Goal: Task Accomplishment & Management: Manage account settings

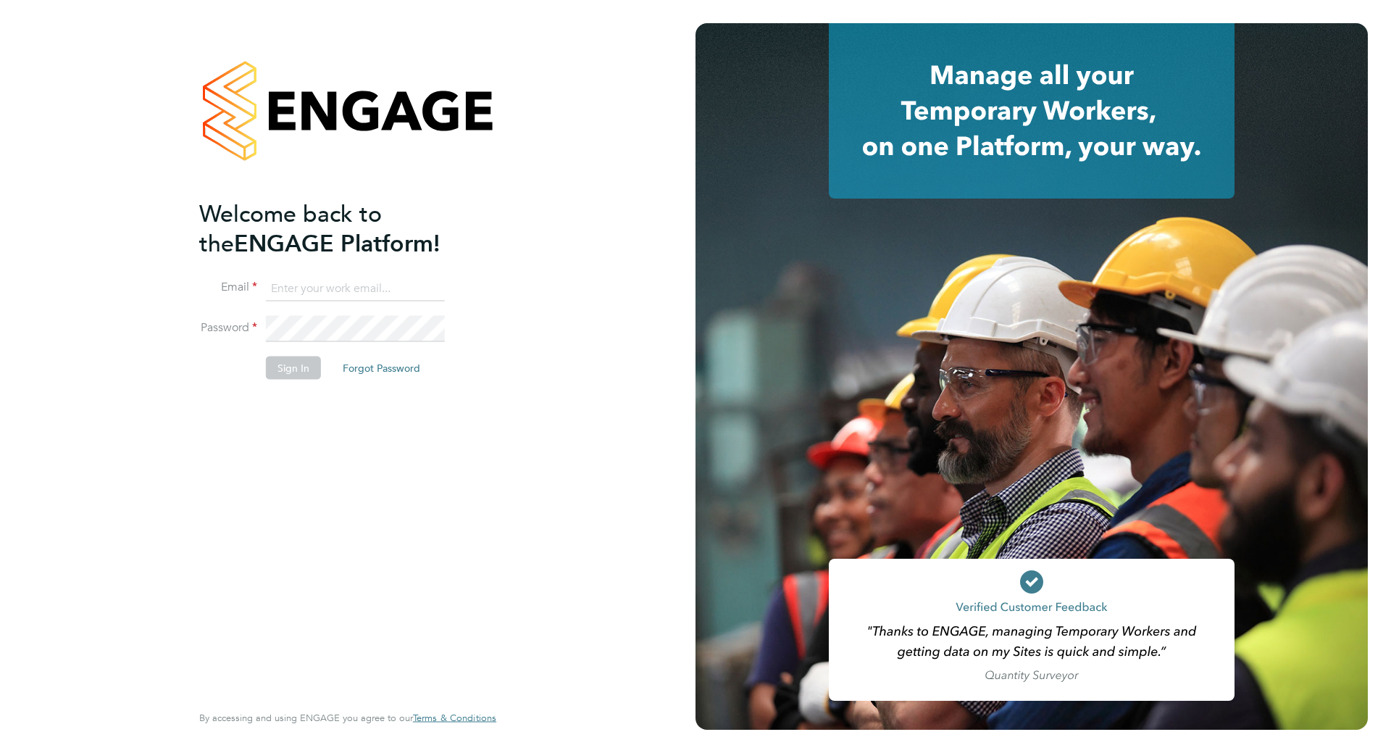
click at [332, 286] on input at bounding box center [355, 288] width 179 height 26
click at [305, 286] on input at bounding box center [355, 288] width 179 height 26
click at [331, 289] on input at bounding box center [355, 288] width 179 height 26
type input "[PERSON_NAME][EMAIL_ADDRESS][DOMAIN_NAME]"
click at [391, 369] on button "Forgot Password" at bounding box center [381, 367] width 101 height 23
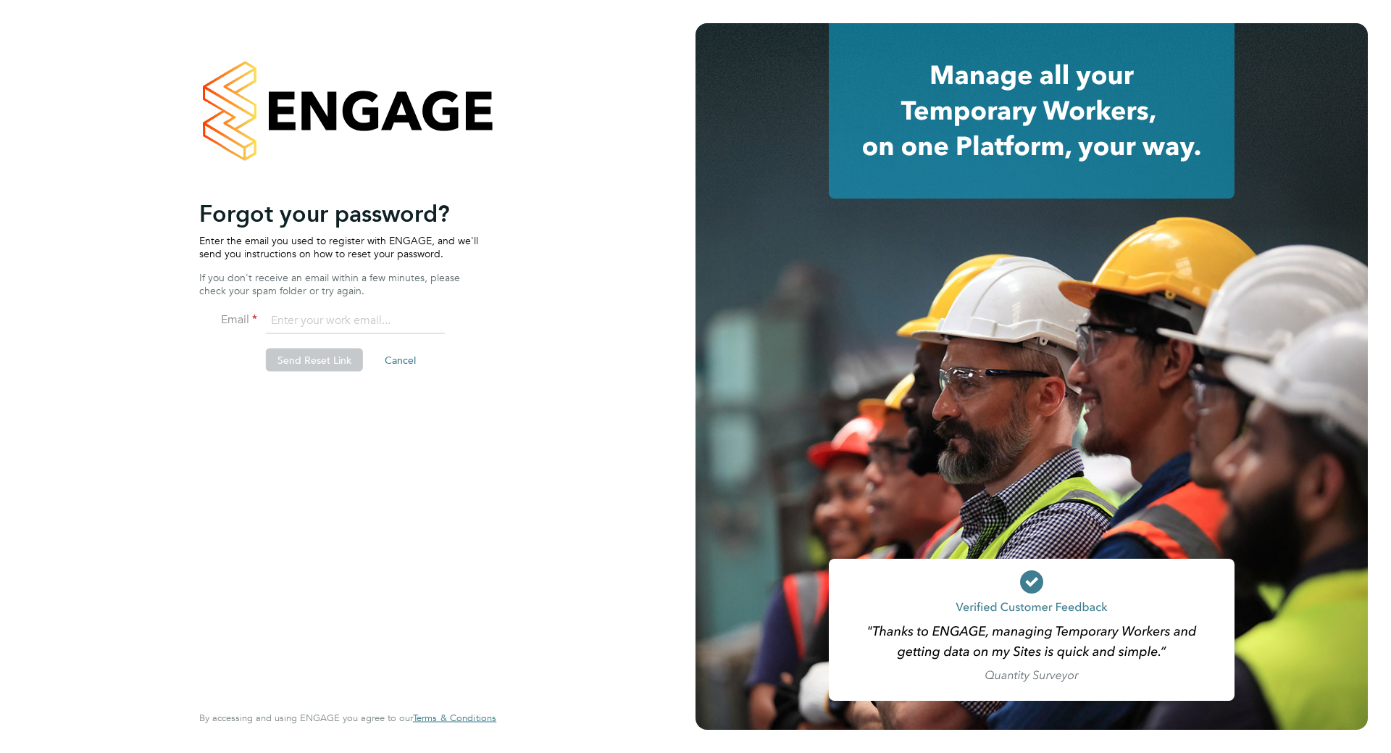
click at [355, 323] on input "email" at bounding box center [355, 321] width 179 height 26
type input "[PERSON_NAME][EMAIL_ADDRESS][DOMAIN_NAME]"
click at [335, 361] on button "Send Reset Link" at bounding box center [314, 359] width 97 height 23
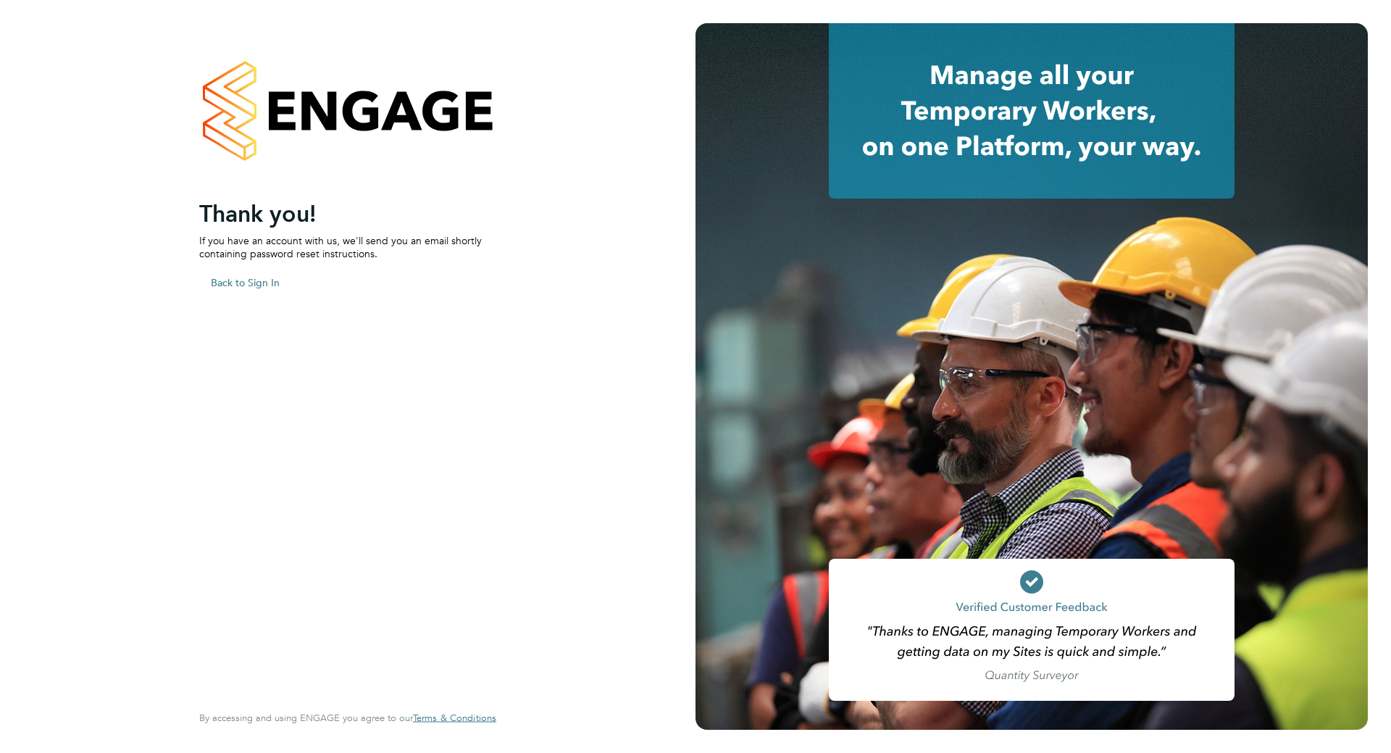
click at [222, 281] on button "Back to Sign In" at bounding box center [245, 281] width 92 height 23
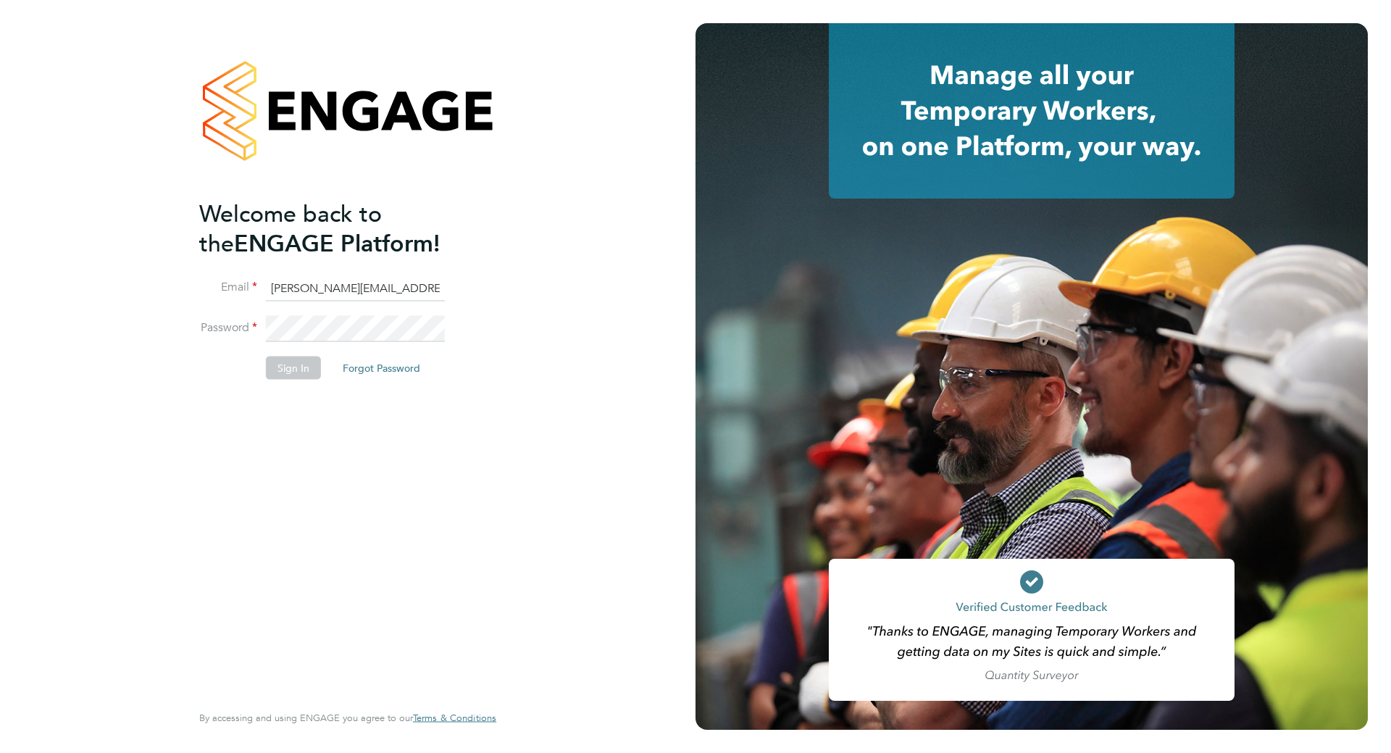
click at [364, 286] on input "[PERSON_NAME][EMAIL_ADDRESS][DOMAIN_NAME]" at bounding box center [355, 288] width 179 height 26
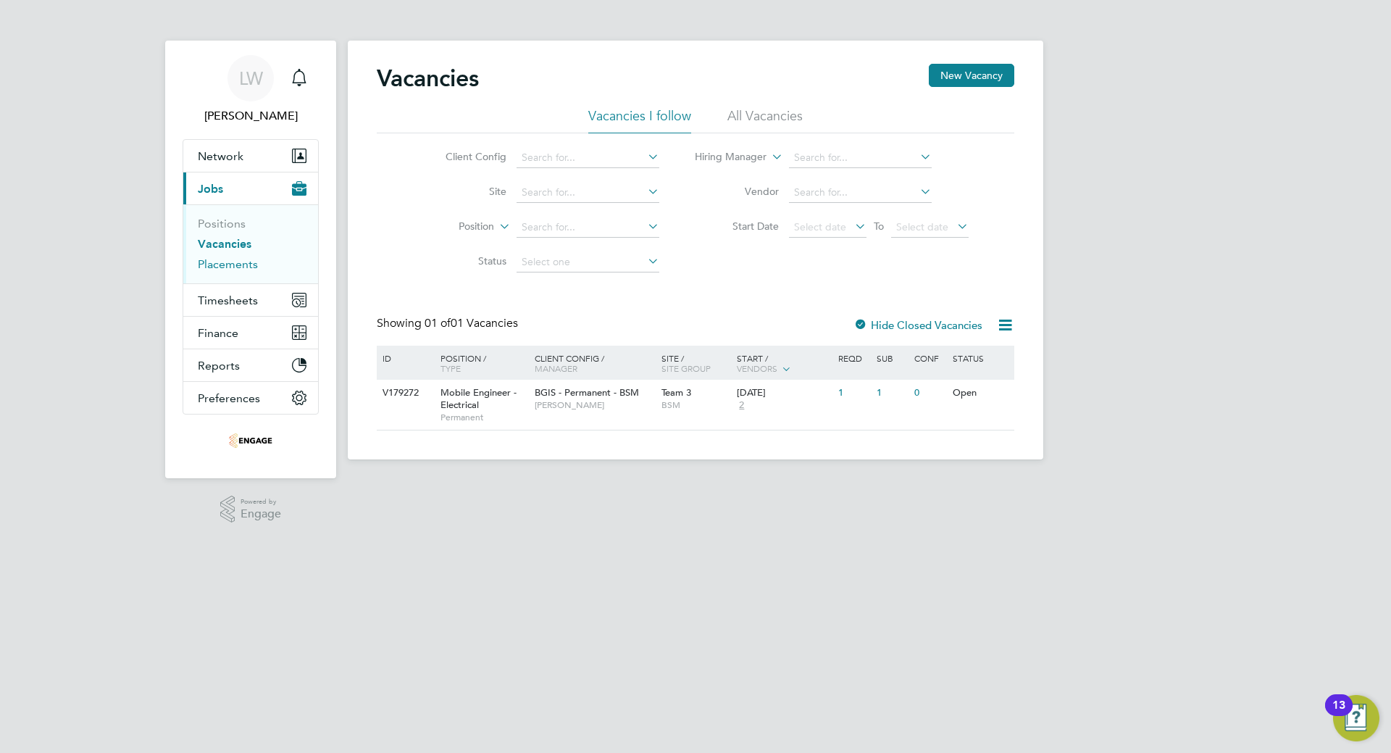
click at [216, 267] on link "Placements" at bounding box center [228, 264] width 60 height 14
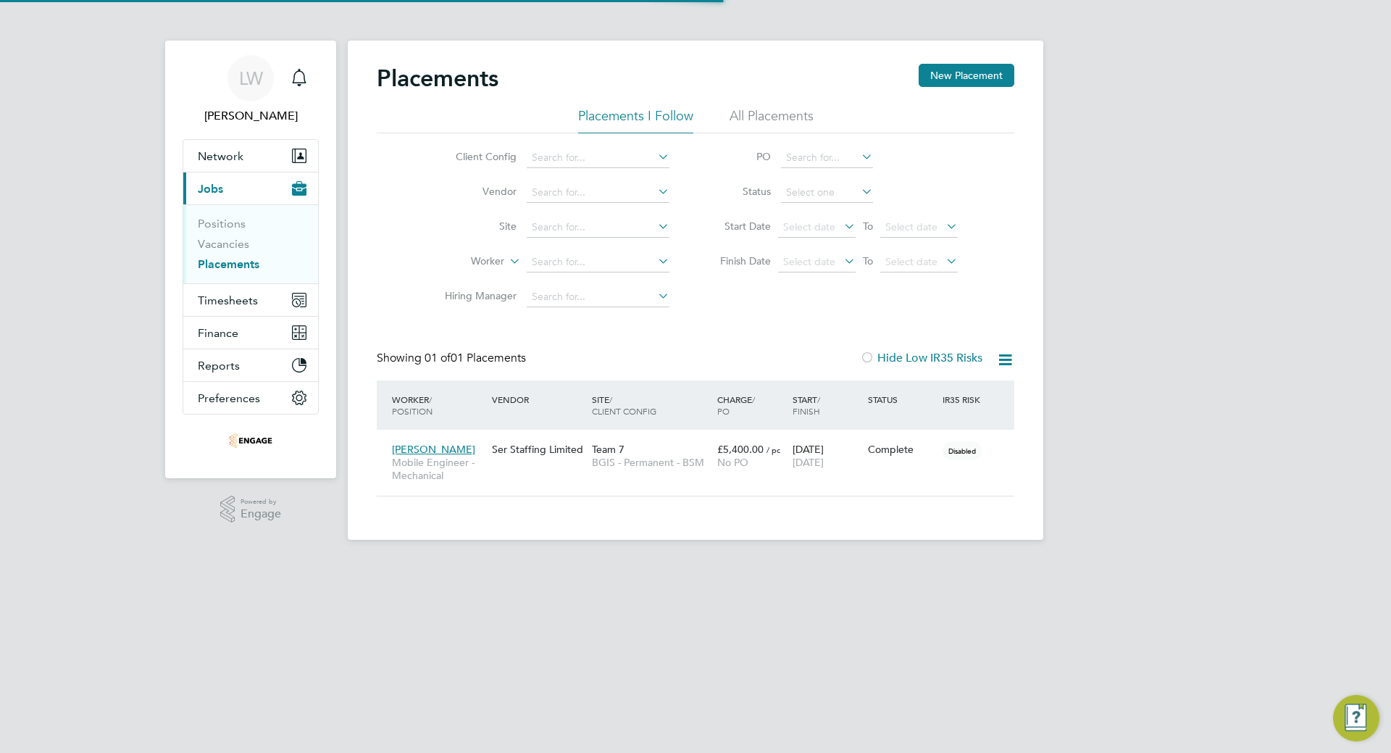
scroll to position [42, 126]
click at [233, 225] on link "Positions" at bounding box center [222, 224] width 48 height 14
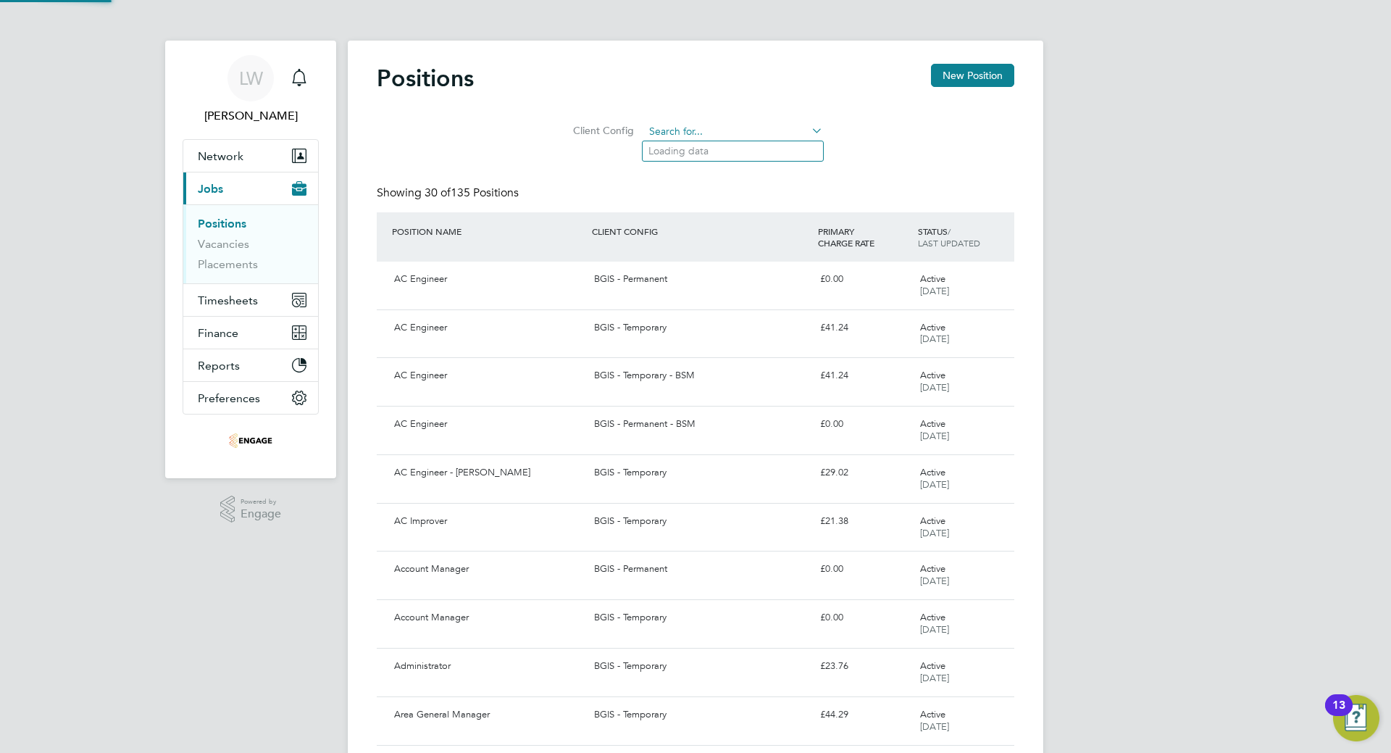
click at [795, 135] on input at bounding box center [733, 132] width 179 height 20
click at [790, 120] on li "Client Config" at bounding box center [696, 131] width 290 height 35
click at [794, 130] on input at bounding box center [733, 132] width 179 height 20
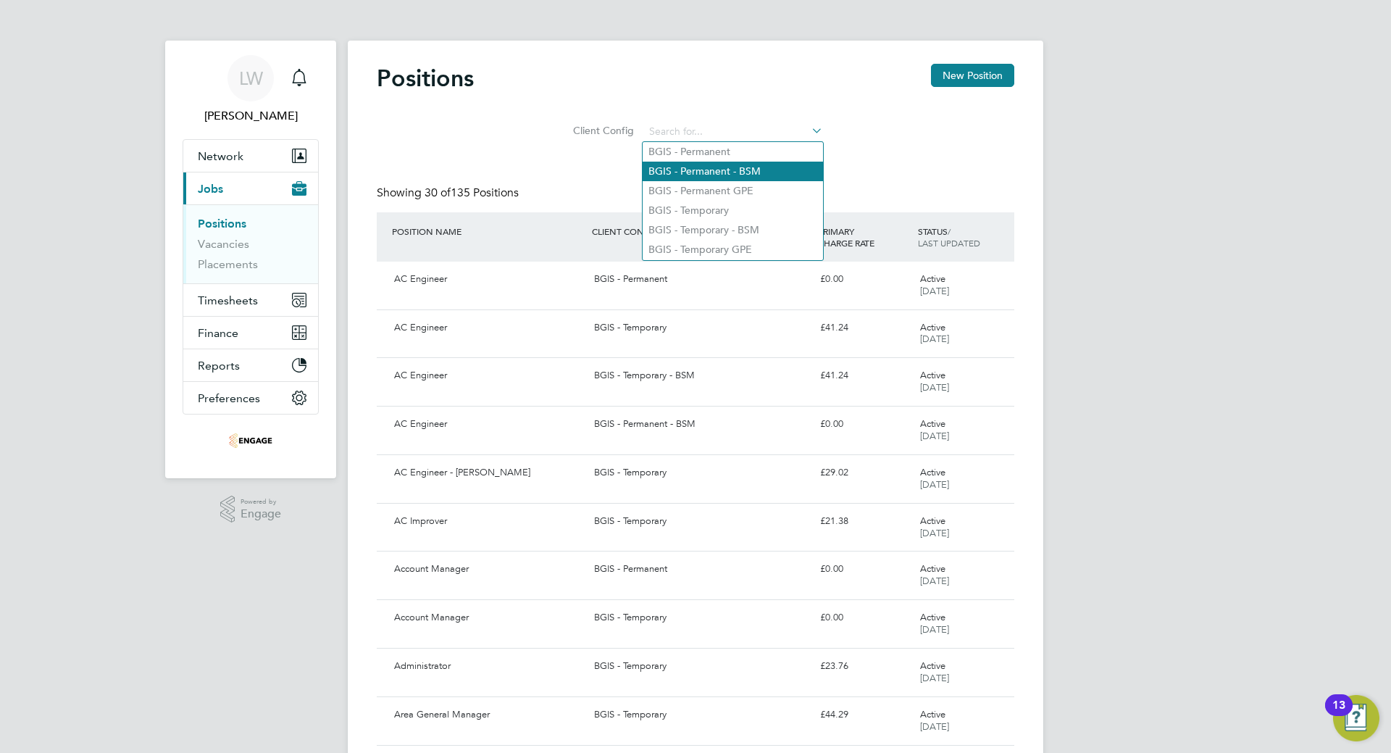
click at [730, 163] on li "BGIS - Permanent - BSM" at bounding box center [733, 172] width 180 height 20
type input "BGIS - Permanent - BSM"
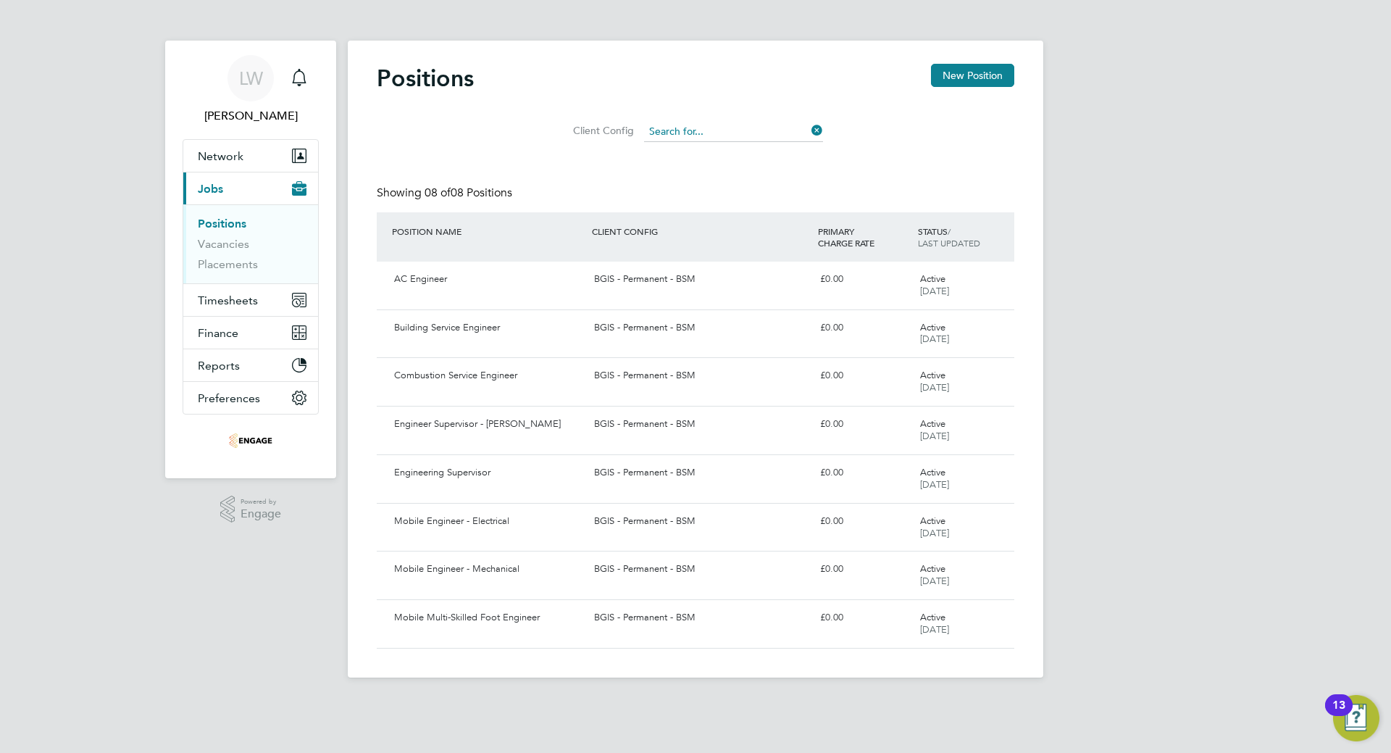
click at [780, 131] on input at bounding box center [733, 132] width 179 height 20
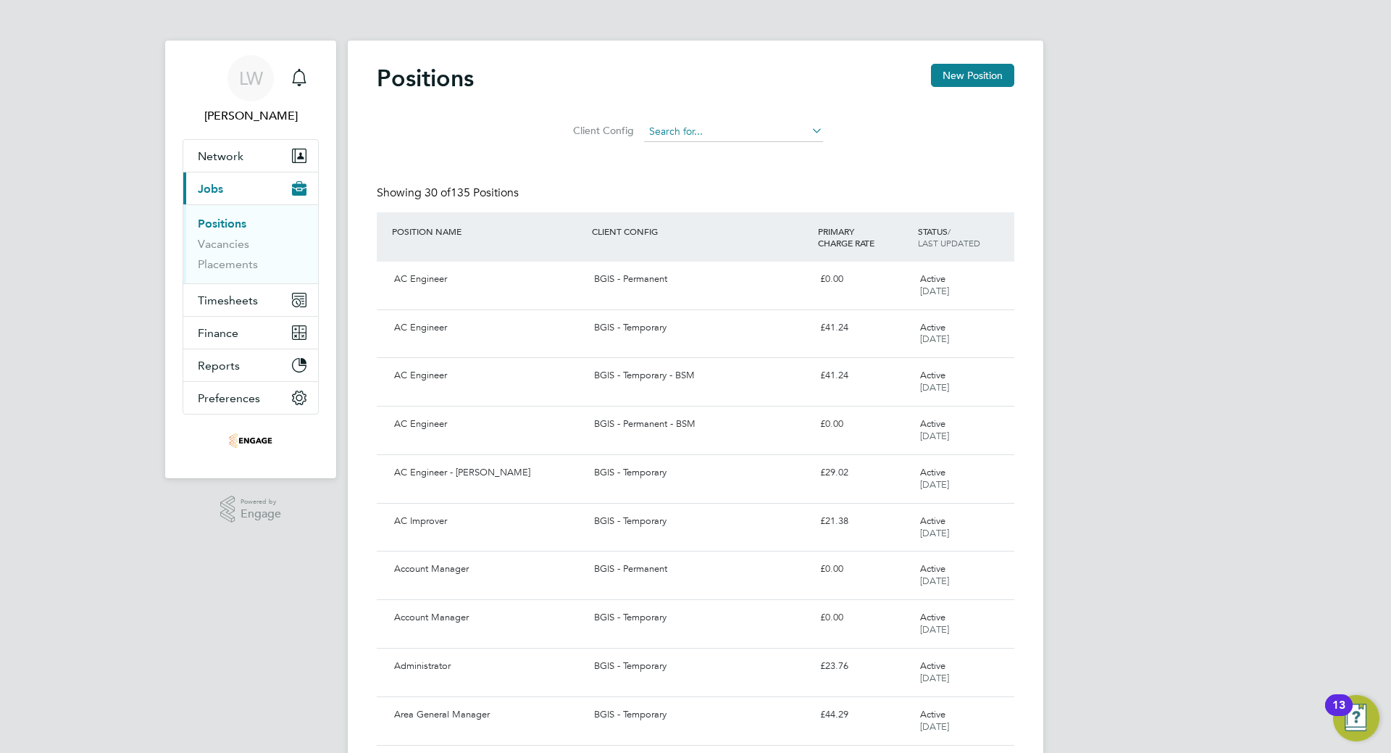
click at [669, 135] on input at bounding box center [733, 132] width 179 height 20
click at [226, 156] on span "Network" at bounding box center [221, 156] width 46 height 14
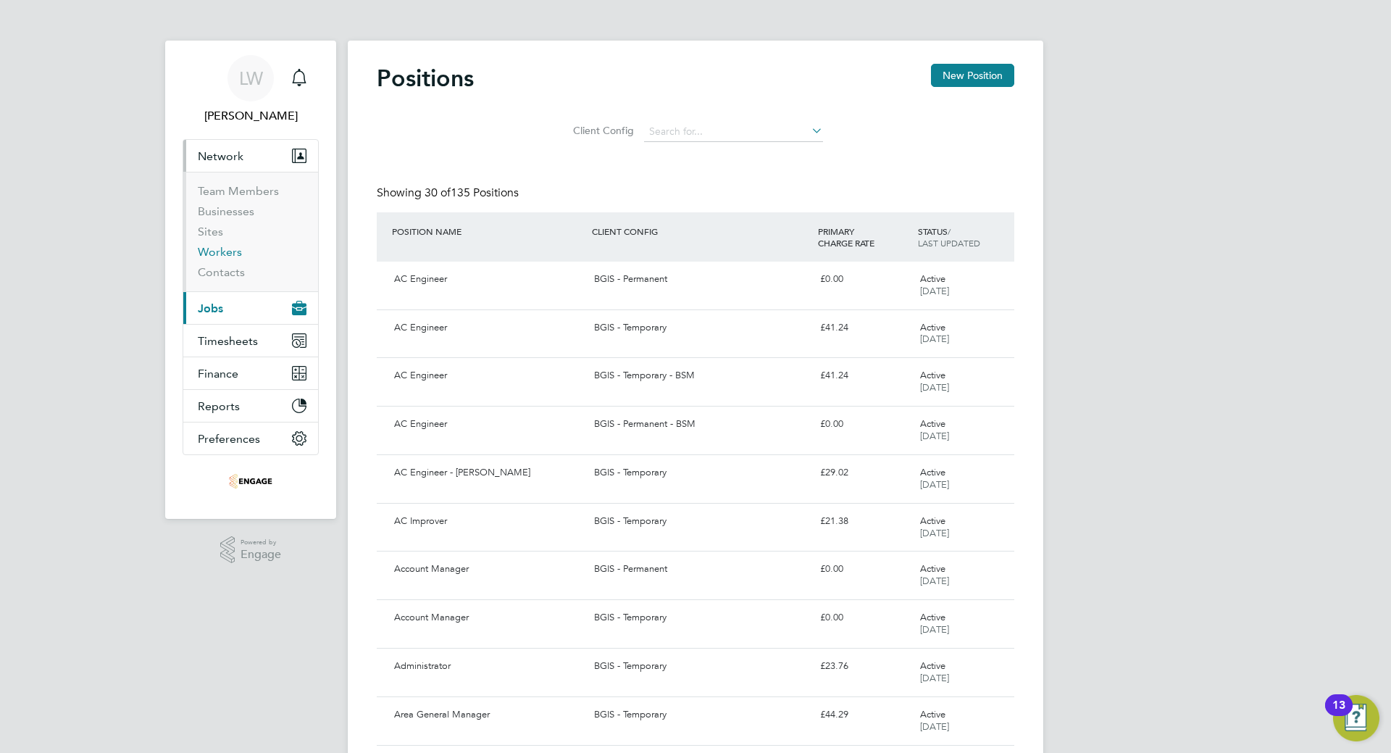
drag, startPoint x: 225, startPoint y: 247, endPoint x: 233, endPoint y: 247, distance: 8.0
click at [227, 246] on link "Workers" at bounding box center [220, 252] width 44 height 14
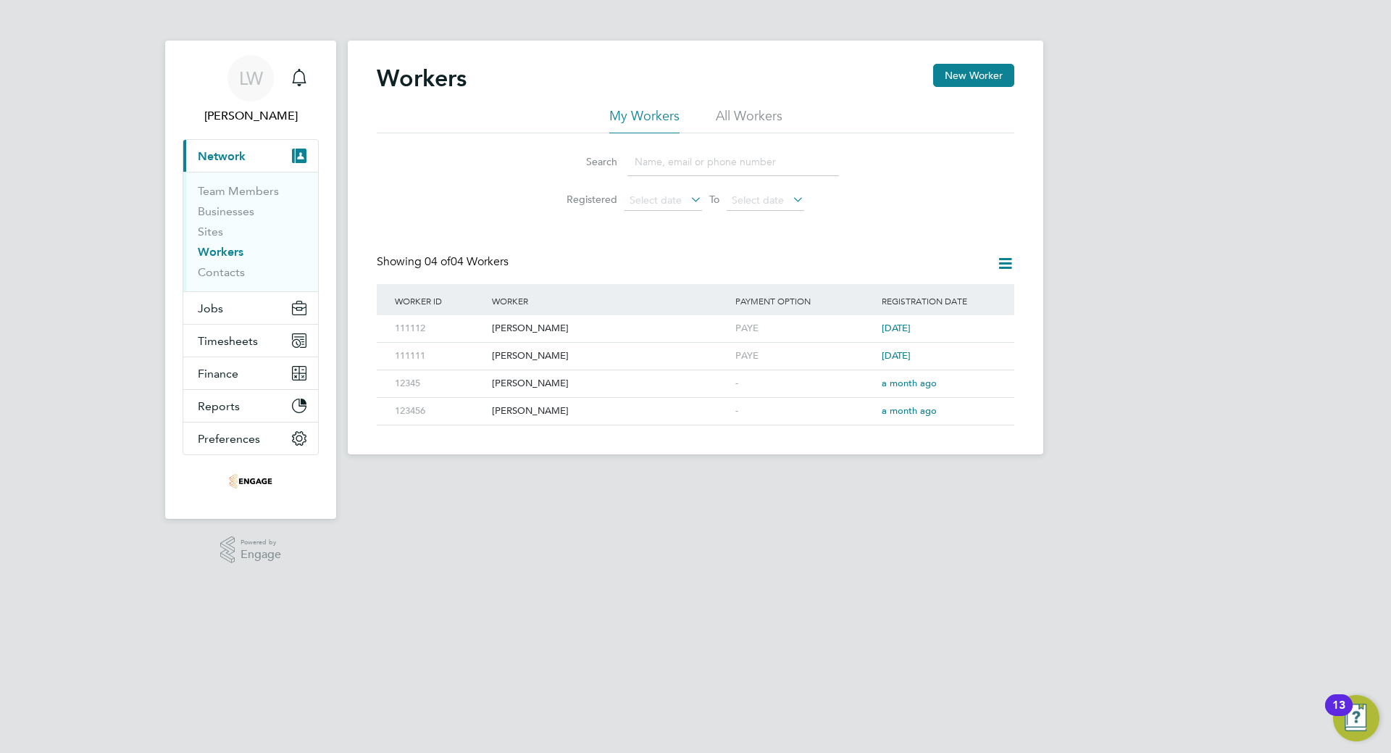
click at [223, 154] on span "Network" at bounding box center [222, 156] width 48 height 14
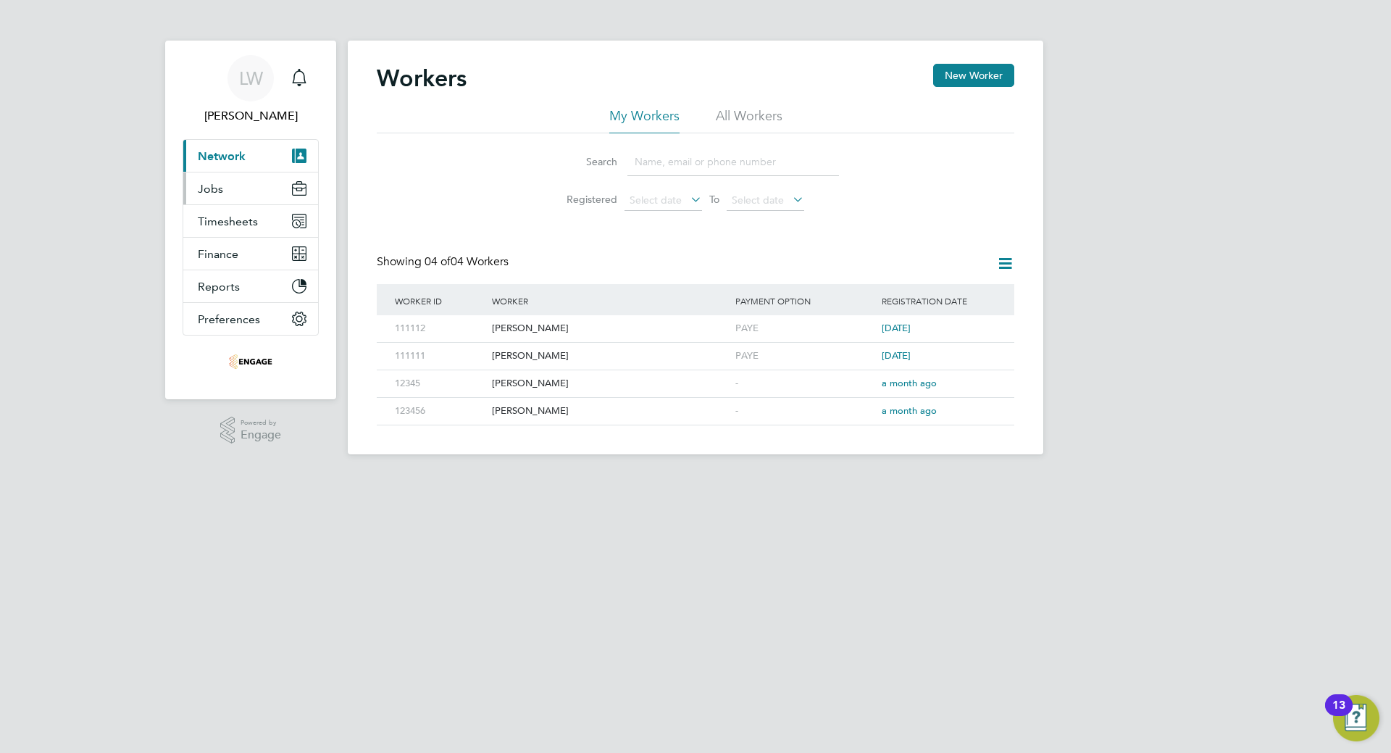
click at [230, 193] on button "Jobs" at bounding box center [250, 188] width 135 height 32
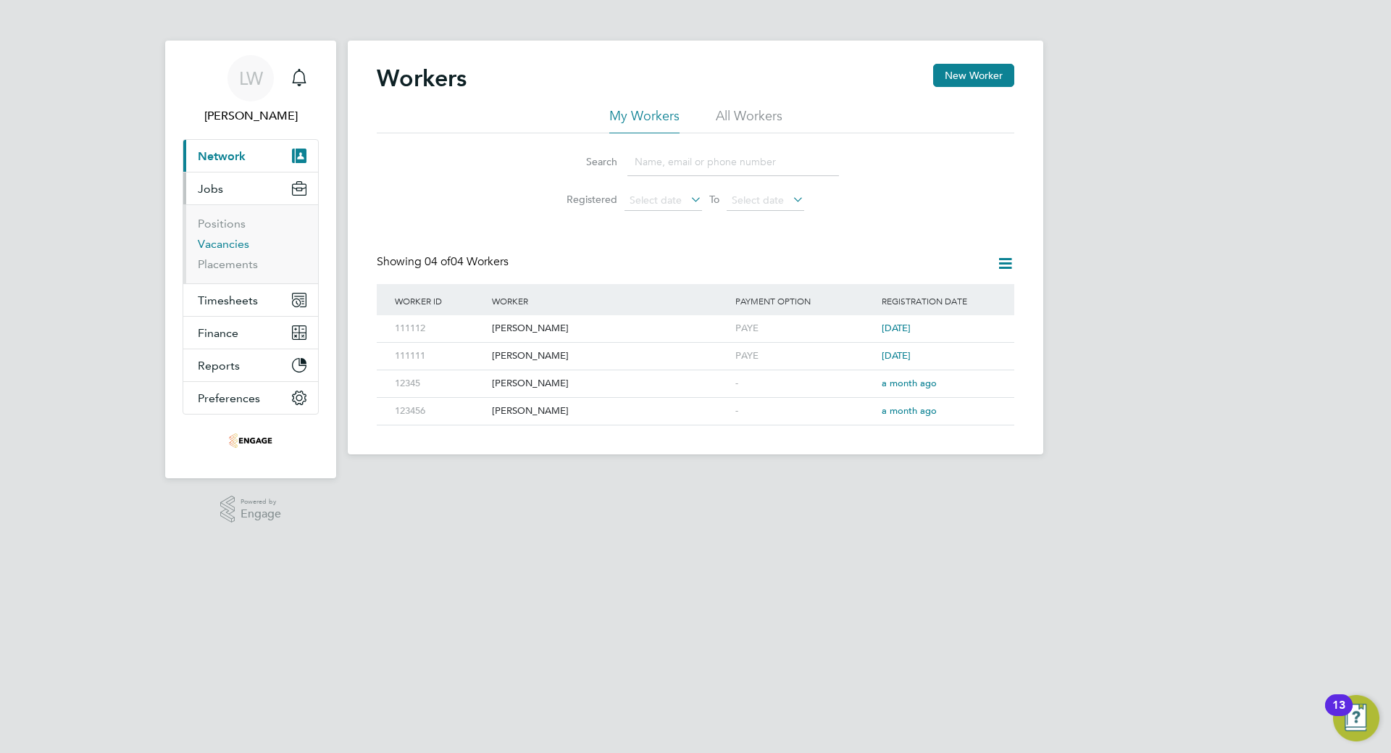
click at [222, 247] on link "Vacancies" at bounding box center [223, 244] width 51 height 14
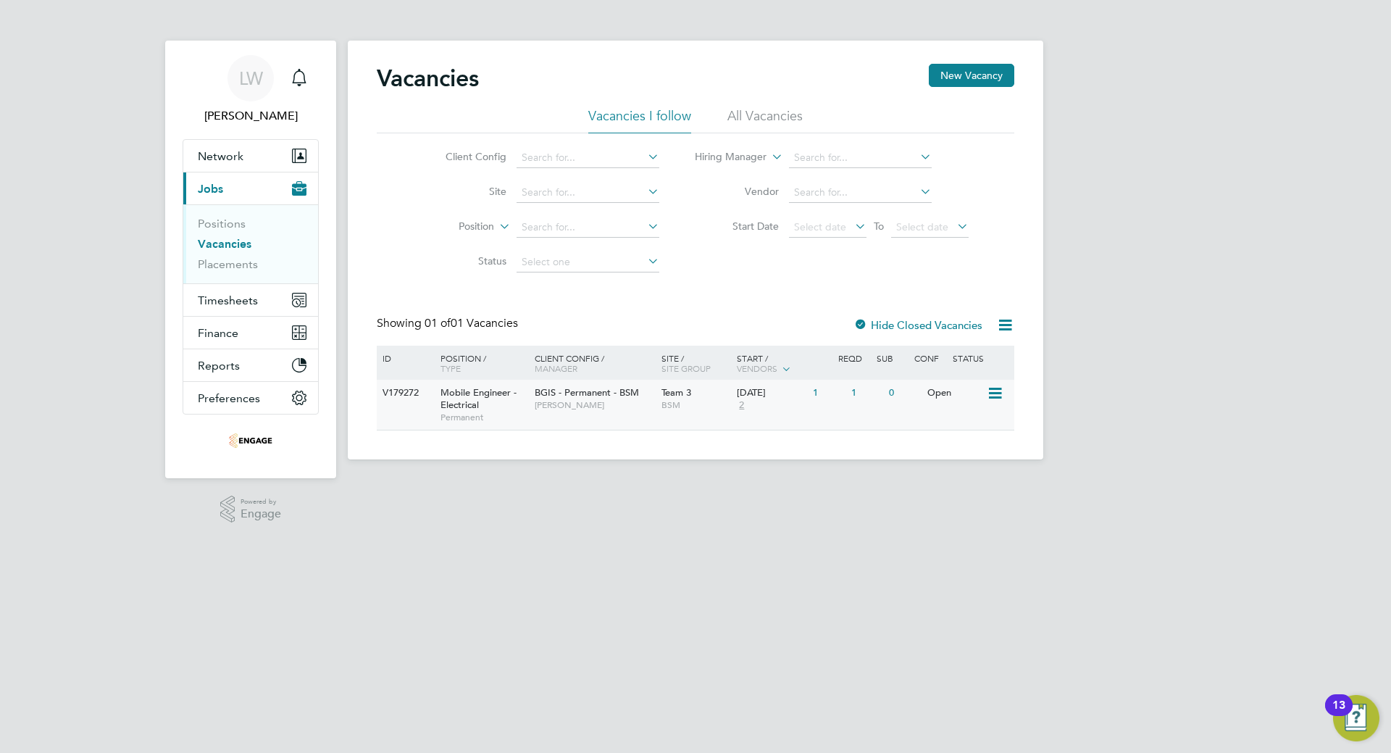
click at [556, 406] on span "Toby Bavester" at bounding box center [595, 405] width 120 height 12
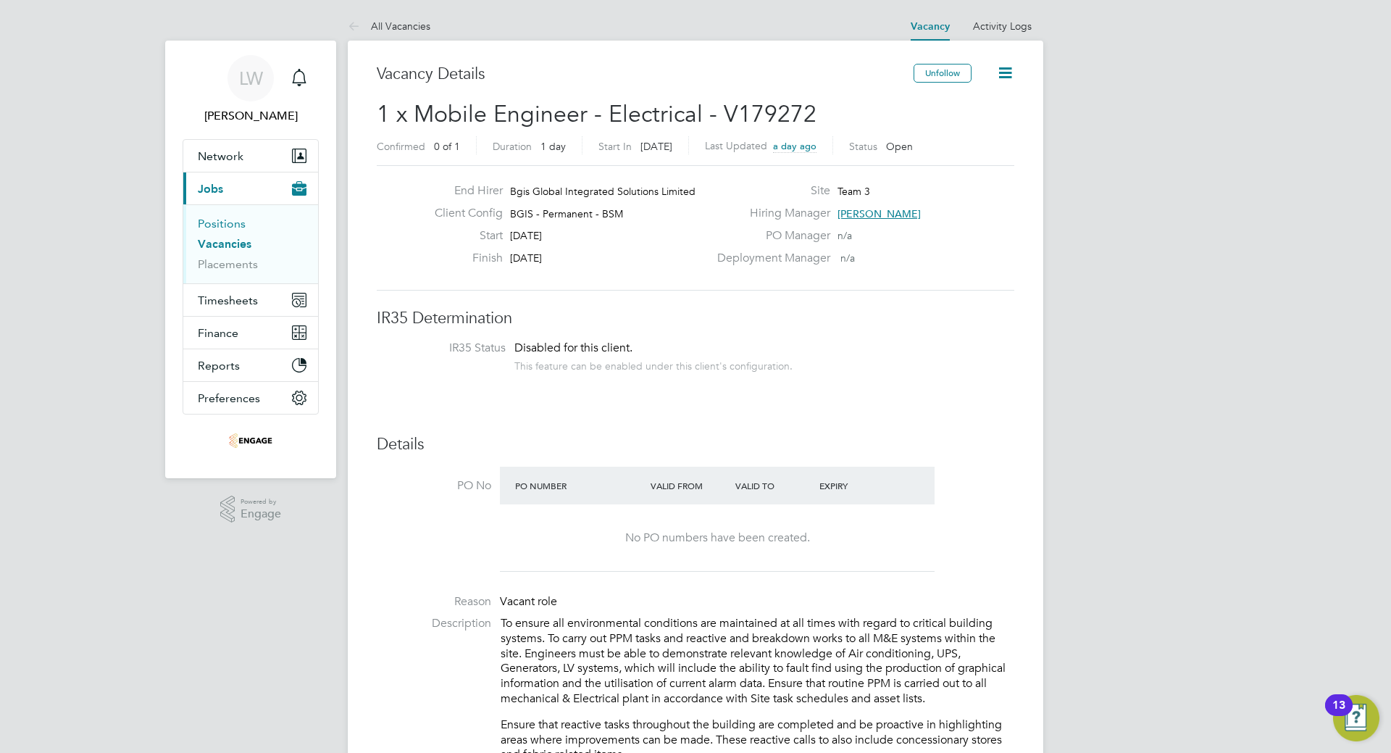
click at [222, 226] on link "Positions" at bounding box center [222, 224] width 48 height 14
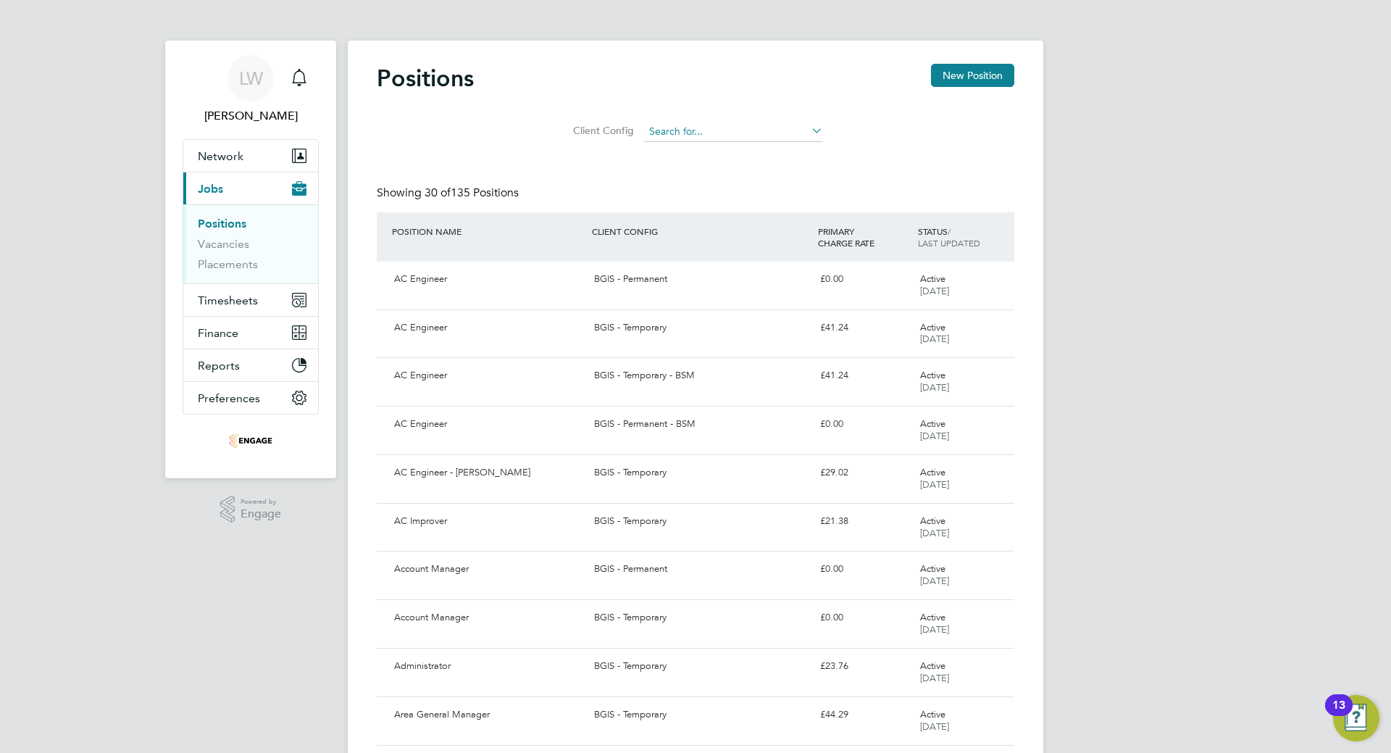
click at [699, 131] on input at bounding box center [733, 132] width 179 height 20
click at [753, 210] on li "BGIS - Temporary" at bounding box center [733, 211] width 180 height 20
type input "BGIS - Temporary"
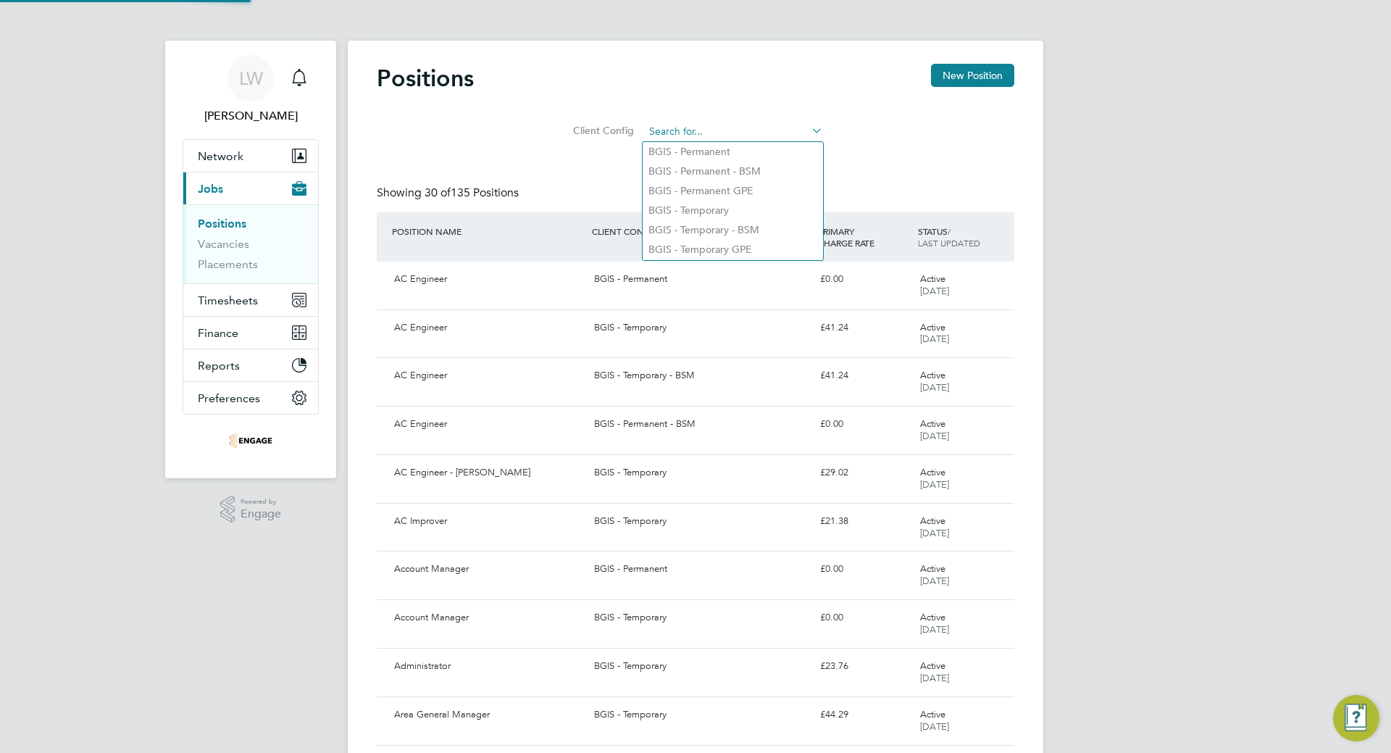
click at [699, 125] on input at bounding box center [733, 132] width 179 height 20
click at [620, 108] on div "Client Config" at bounding box center [695, 128] width 637 height 42
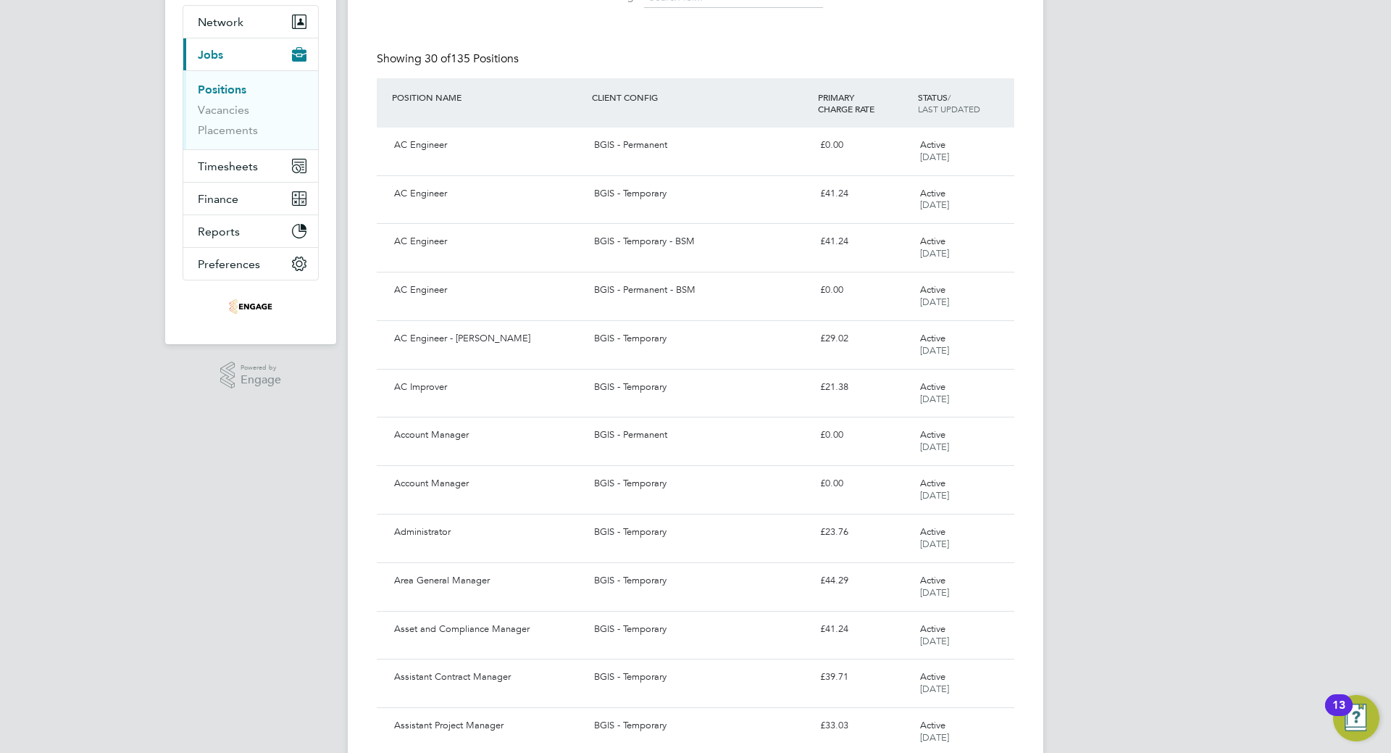
scroll to position [145, 0]
